Goal: Find specific page/section: Find specific page/section

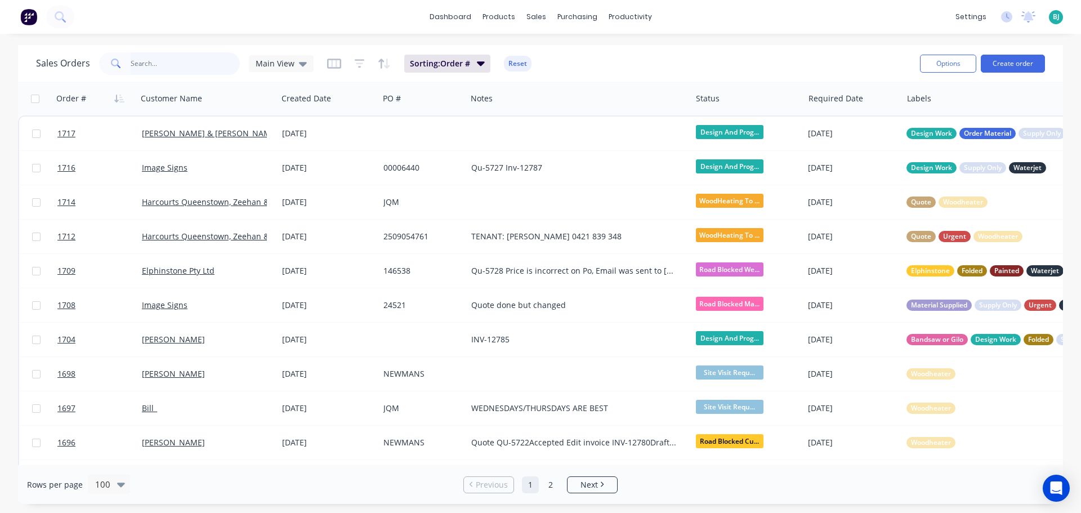
click at [183, 56] on input "text" at bounding box center [186, 63] width 110 height 23
click at [271, 63] on span "Main View" at bounding box center [275, 63] width 39 height 12
click at [273, 207] on button "Archived" at bounding box center [316, 204] width 128 height 13
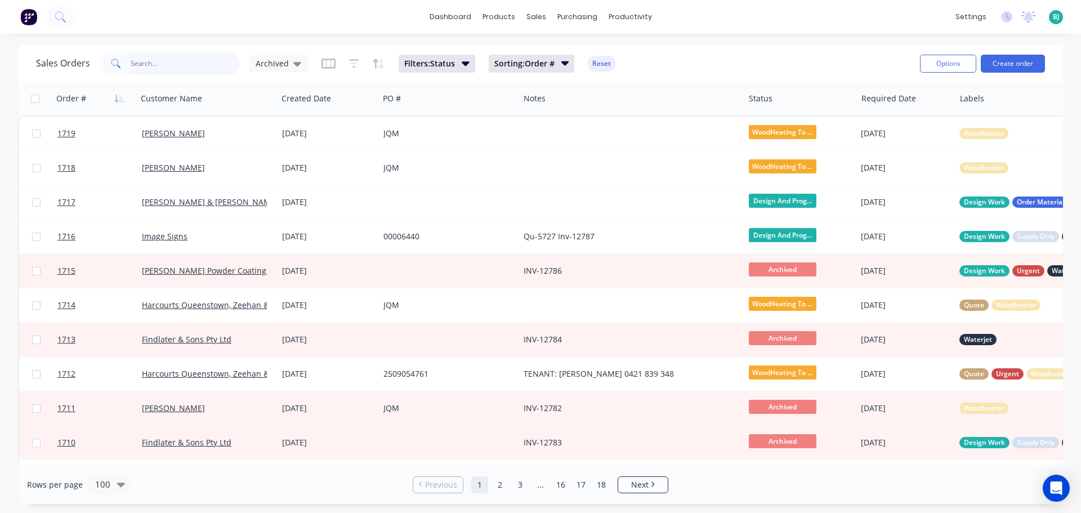
click at [200, 65] on input "text" at bounding box center [186, 63] width 110 height 23
type input "[PERSON_NAME]"
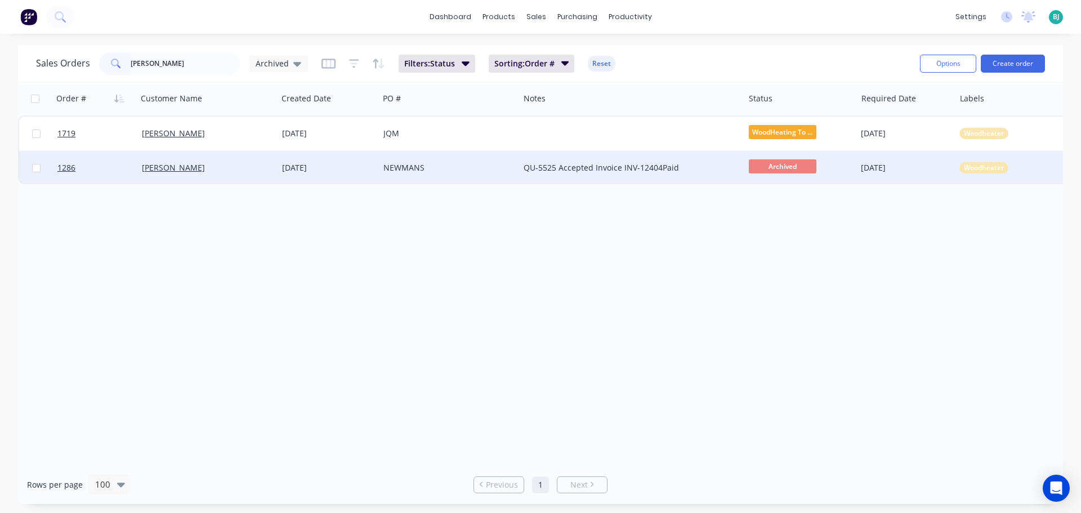
click at [221, 166] on div "[PERSON_NAME]" at bounding box center [204, 167] width 125 height 11
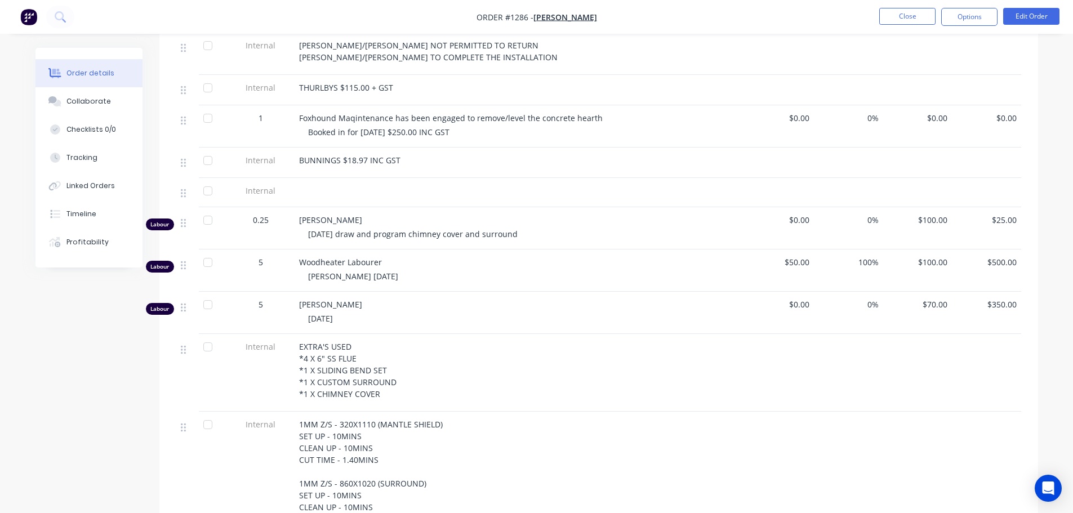
scroll to position [958, 0]
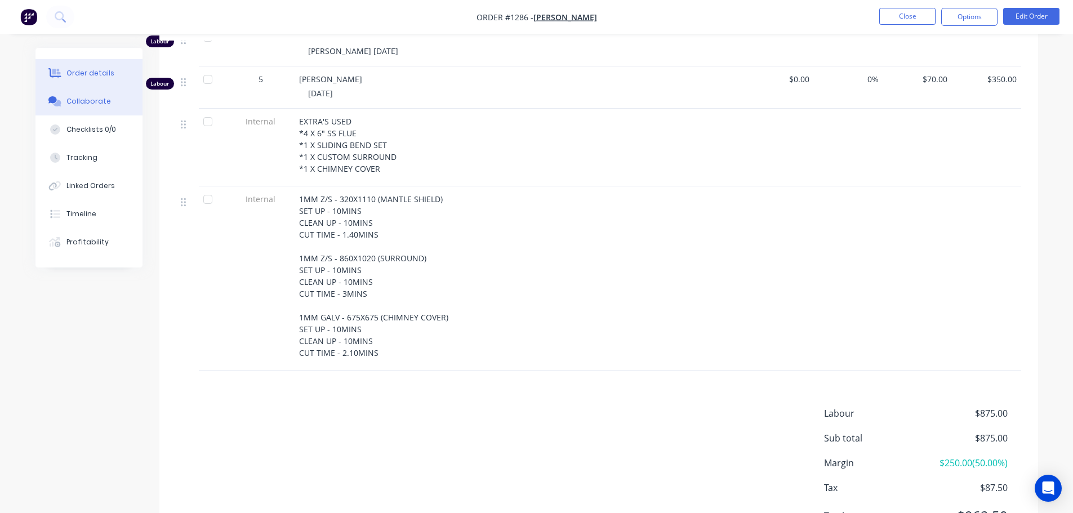
click at [90, 107] on button "Collaborate" at bounding box center [88, 101] width 107 height 28
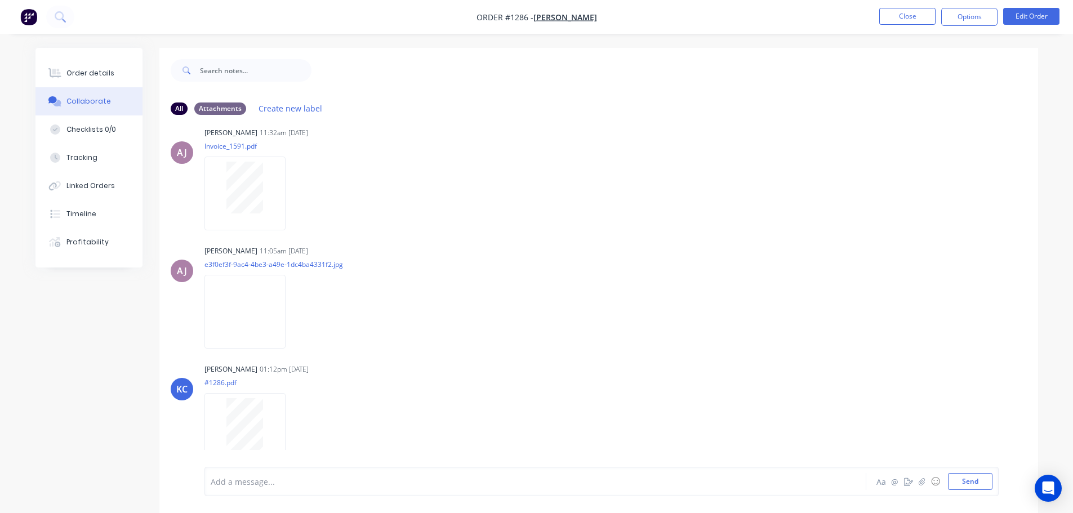
scroll to position [1019, 0]
